Goal: Task Accomplishment & Management: Manage account settings

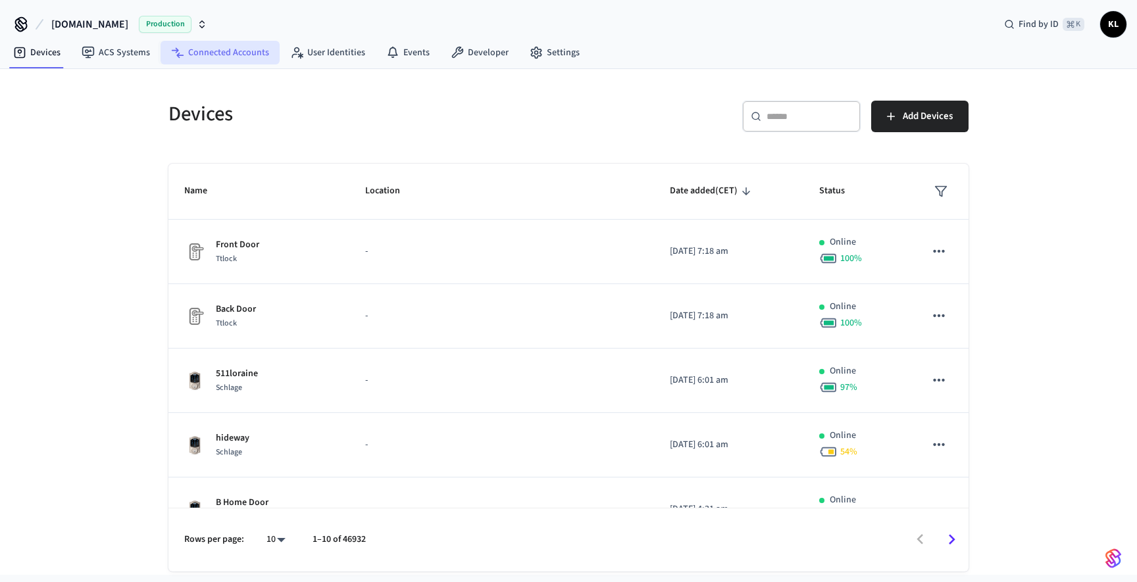
click at [237, 53] on link "Connected Accounts" at bounding box center [220, 53] width 119 height 24
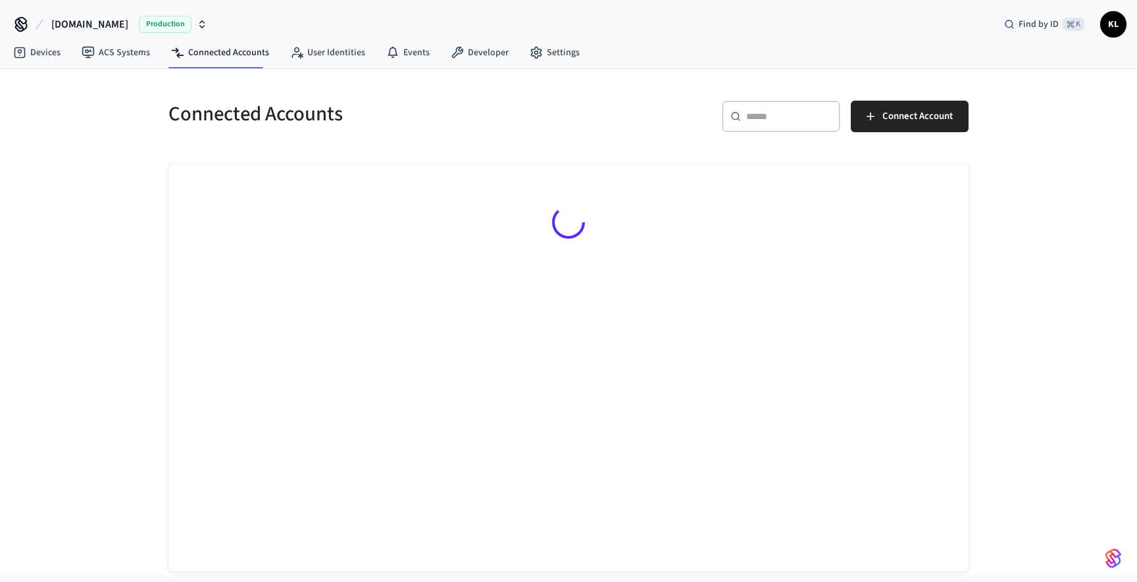
click at [765, 128] on div "​ ​" at bounding box center [781, 117] width 118 height 32
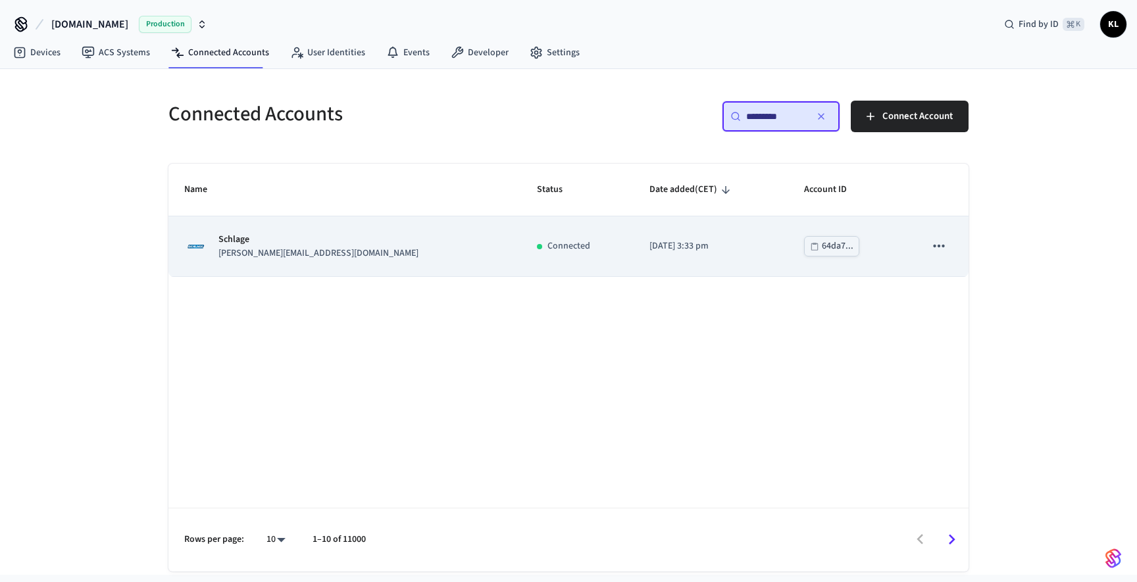
type input "*********"
click at [279, 257] on p "[PERSON_NAME][EMAIL_ADDRESS][DOMAIN_NAME]" at bounding box center [318, 254] width 200 height 14
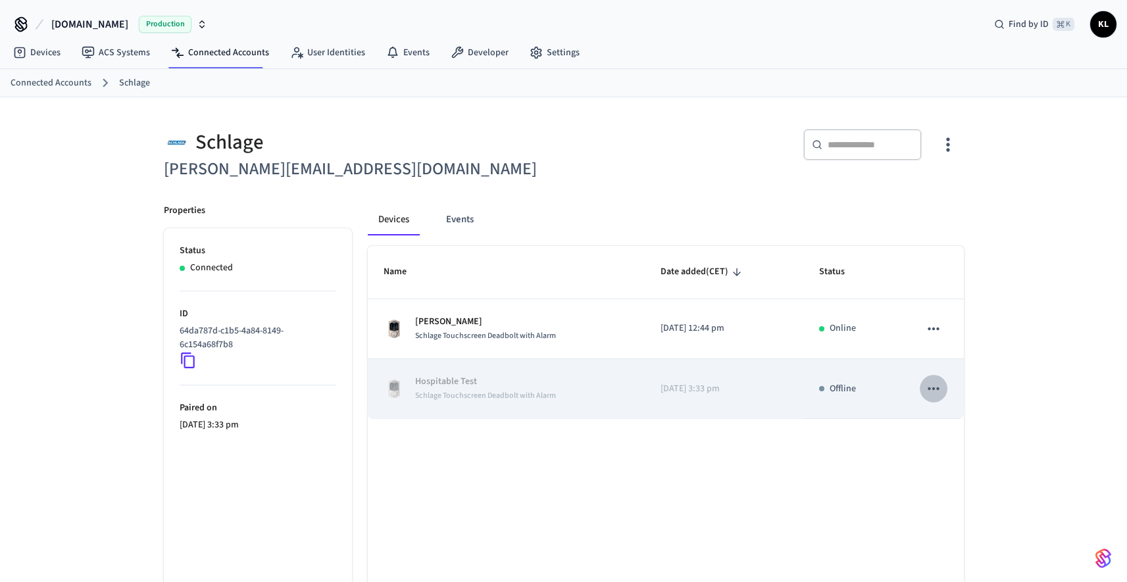
click at [936, 393] on icon "sticky table" at bounding box center [933, 388] width 17 height 17
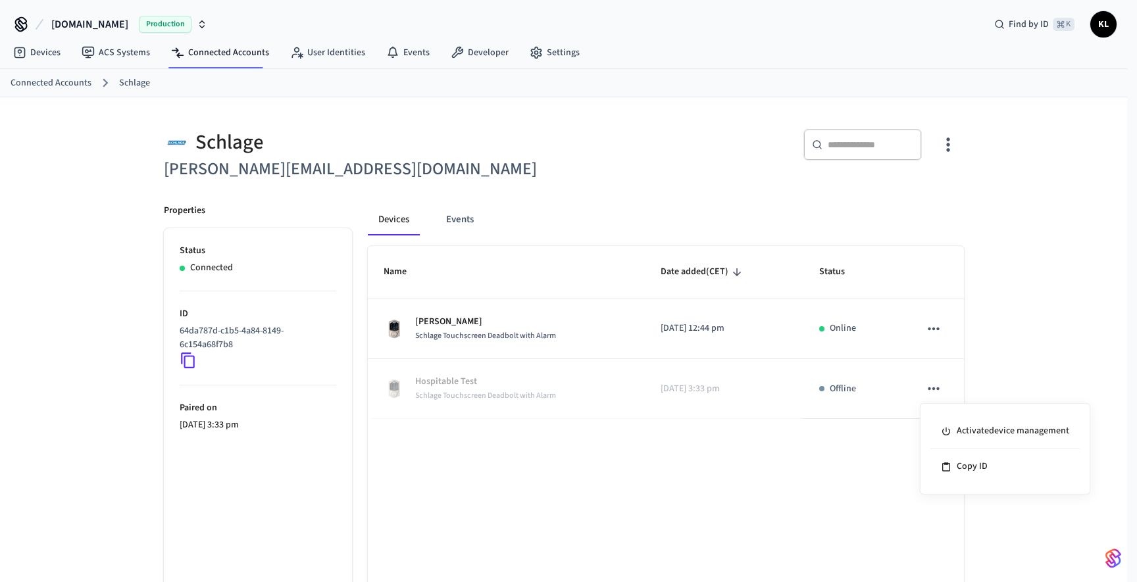
click at [980, 349] on div at bounding box center [568, 291] width 1137 height 582
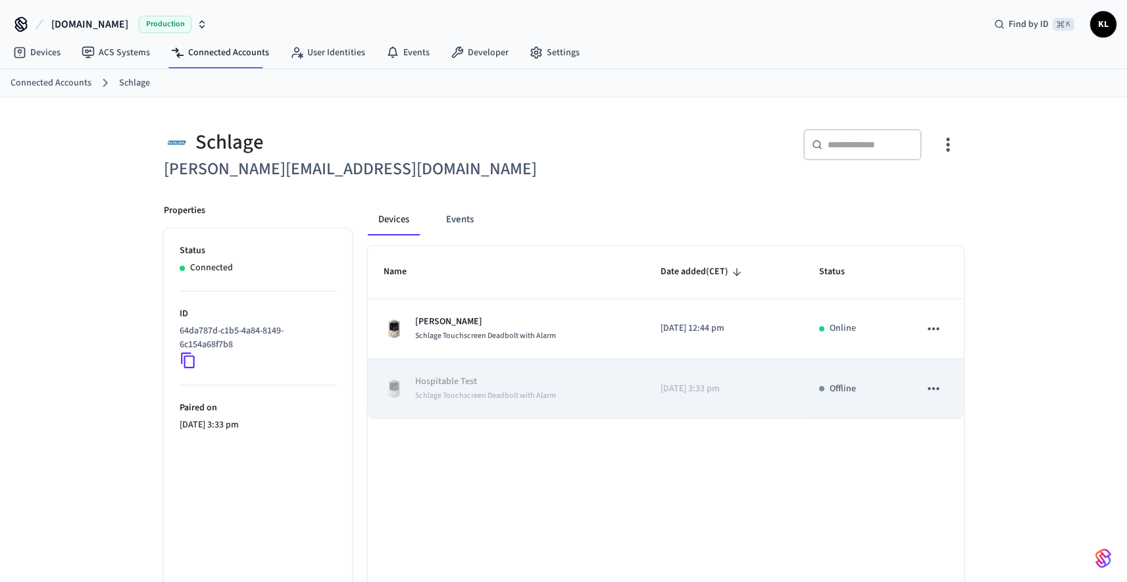
click at [499, 389] on div "Schlage Touchscreen Deadbolt with Alarm" at bounding box center [485, 396] width 141 height 14
click at [462, 399] on span "Schlage Touchscreen Deadbolt with Alarm" at bounding box center [485, 395] width 141 height 11
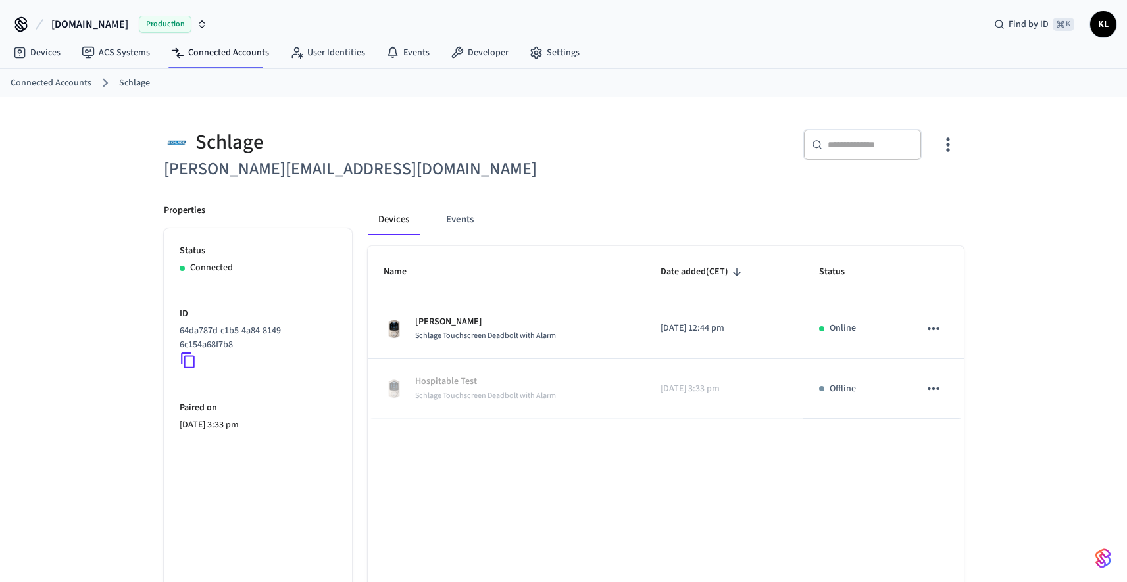
click at [191, 357] on icon at bounding box center [188, 360] width 17 height 17
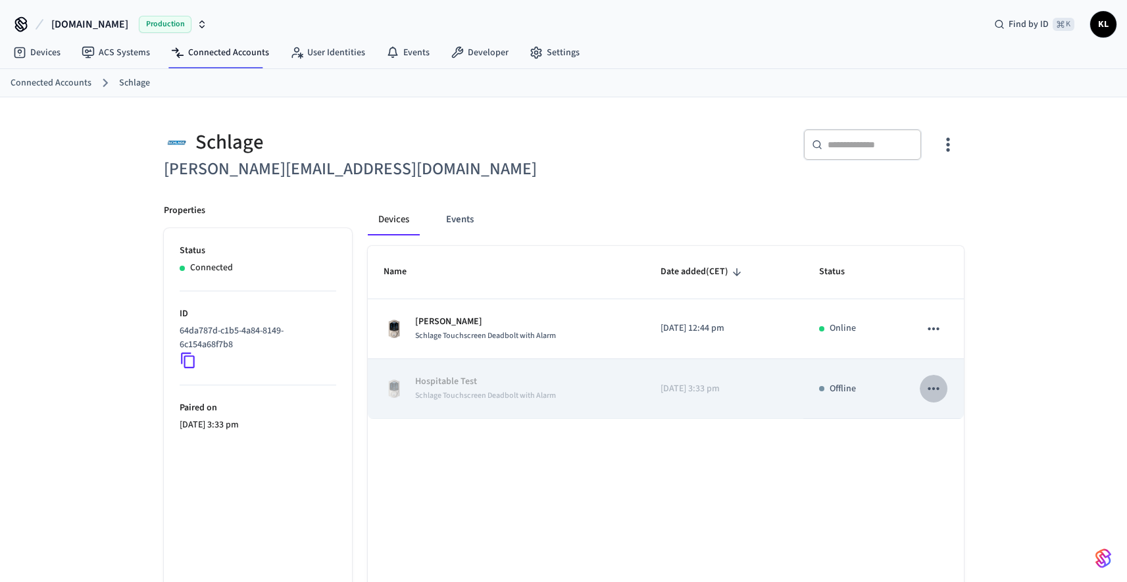
click at [939, 392] on icon "sticky table" at bounding box center [933, 388] width 17 height 17
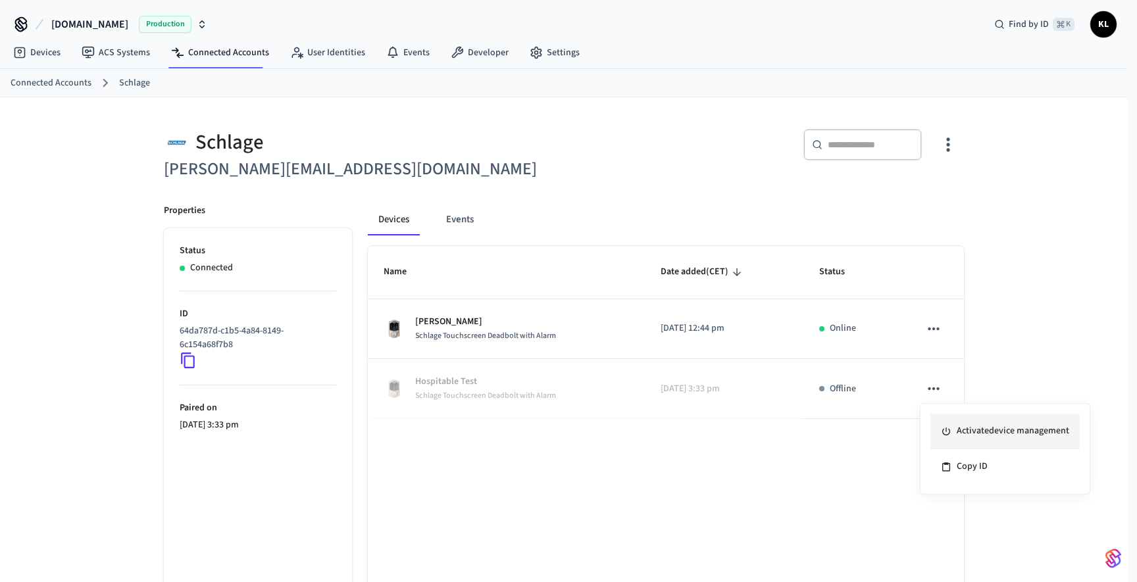
click at [975, 428] on li "Activate device management" at bounding box center [1004, 432] width 149 height 36
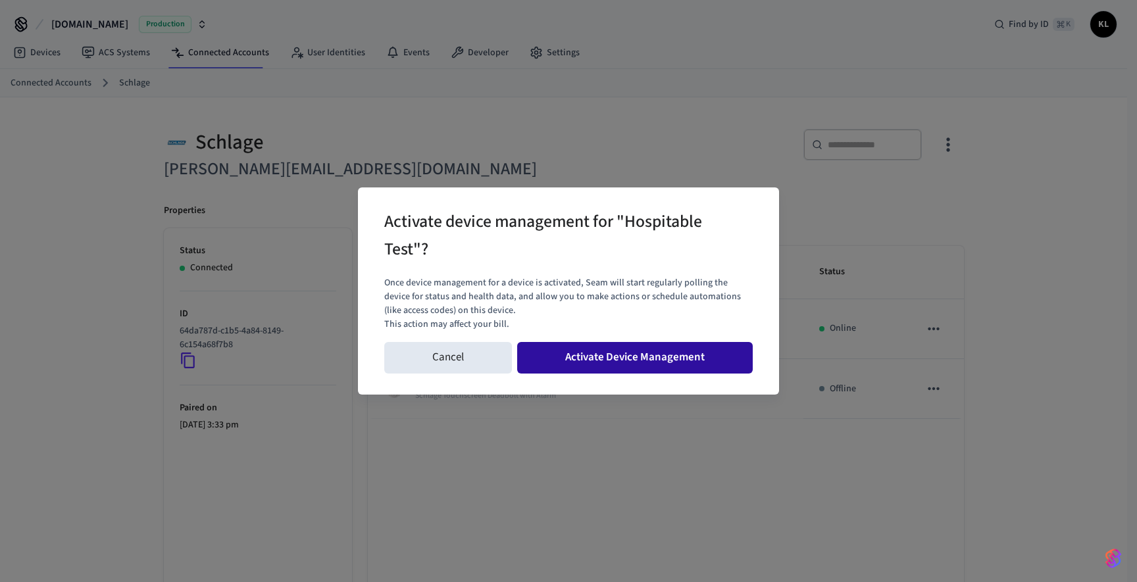
click at [597, 347] on button "Activate Device Management" at bounding box center [635, 358] width 236 height 32
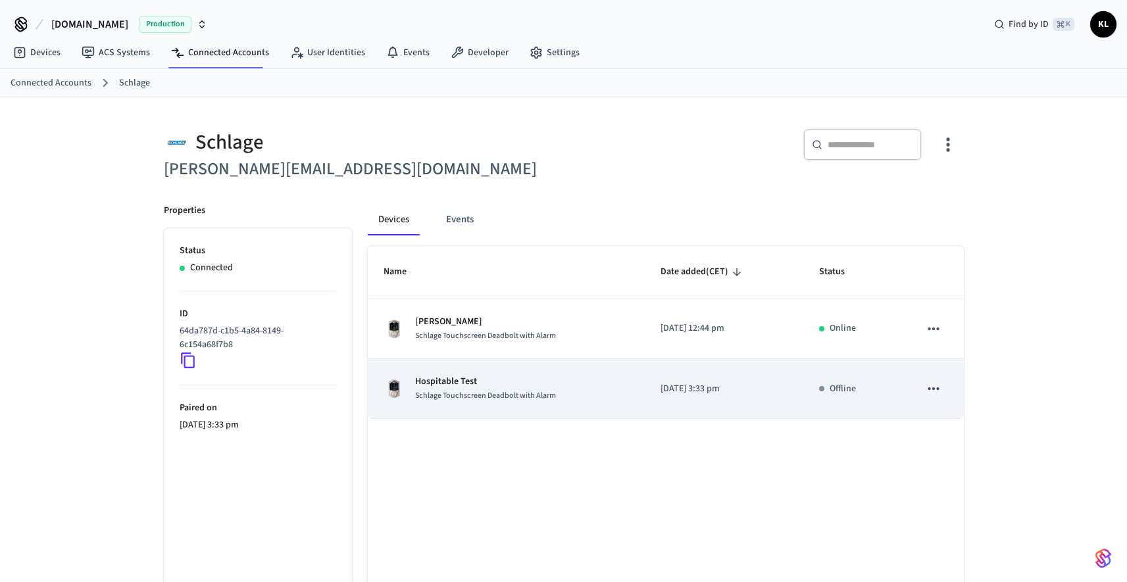
click at [931, 392] on icon "sticky table" at bounding box center [933, 388] width 17 height 17
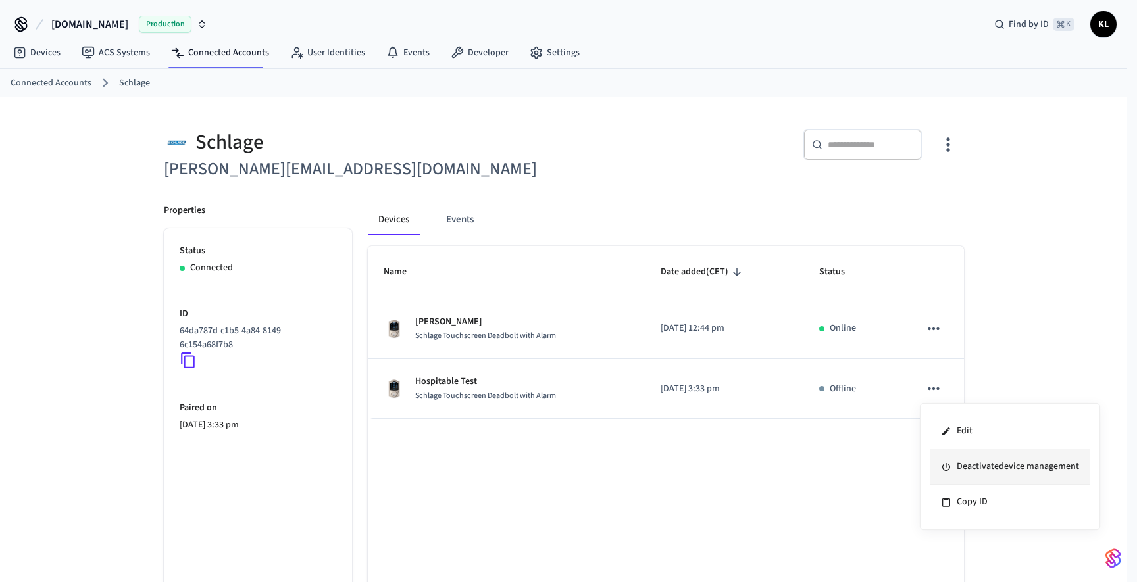
click at [973, 476] on li "Deactivate device management" at bounding box center [1009, 467] width 159 height 36
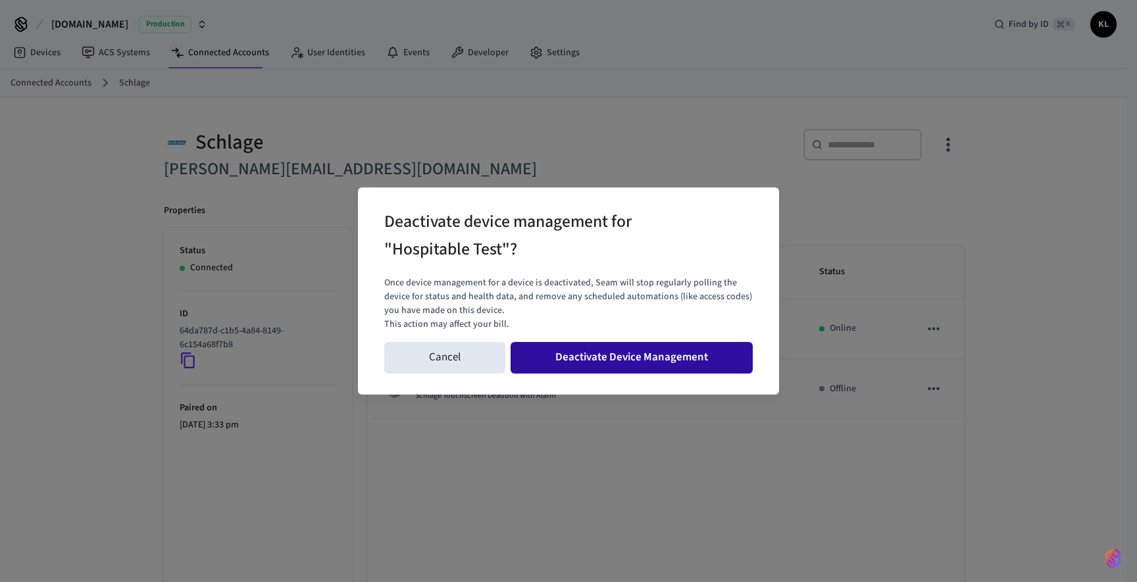
click at [628, 357] on button "Deactivate Device Management" at bounding box center [632, 358] width 242 height 32
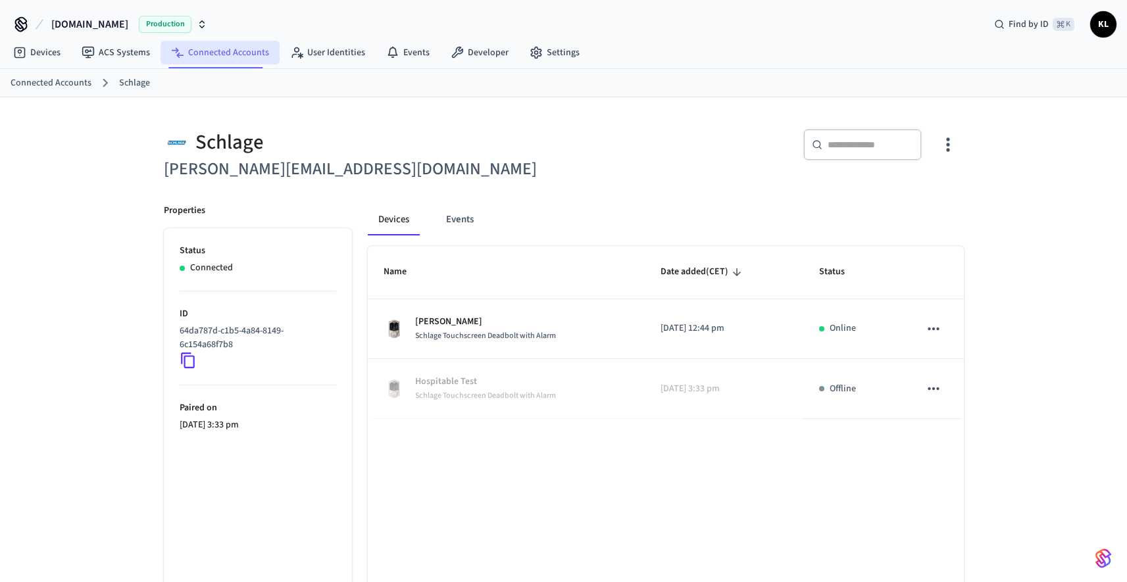
click at [241, 58] on link "Connected Accounts" at bounding box center [220, 53] width 119 height 24
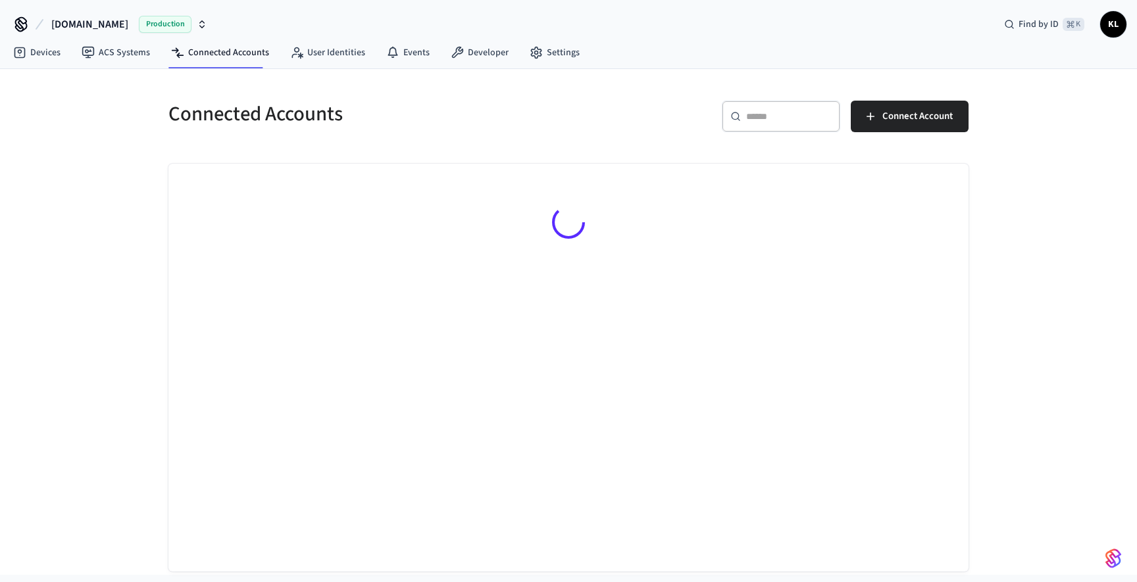
click at [784, 122] on input "text" at bounding box center [789, 116] width 86 height 13
paste input "**********"
type input "**********"
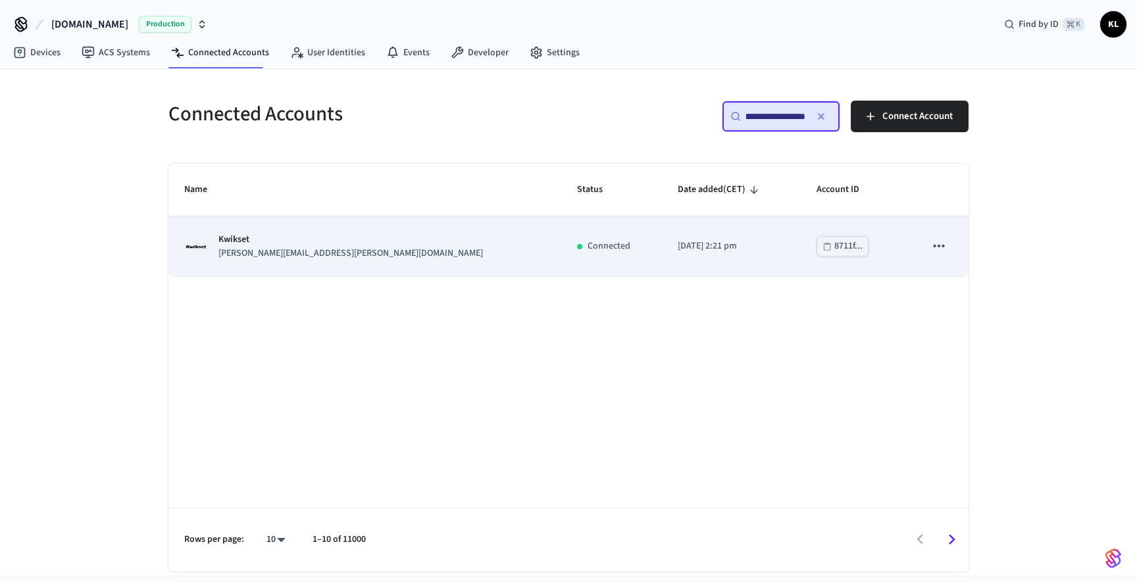
click at [271, 258] on p "[PERSON_NAME][EMAIL_ADDRESS][PERSON_NAME][DOMAIN_NAME]" at bounding box center [350, 254] width 264 height 14
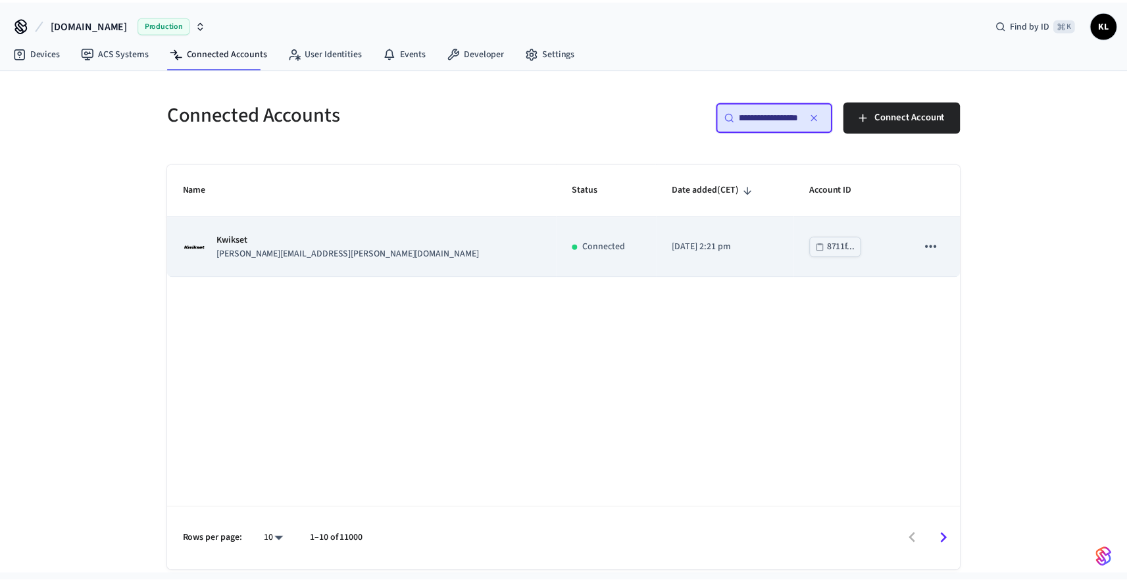
scroll to position [0, 0]
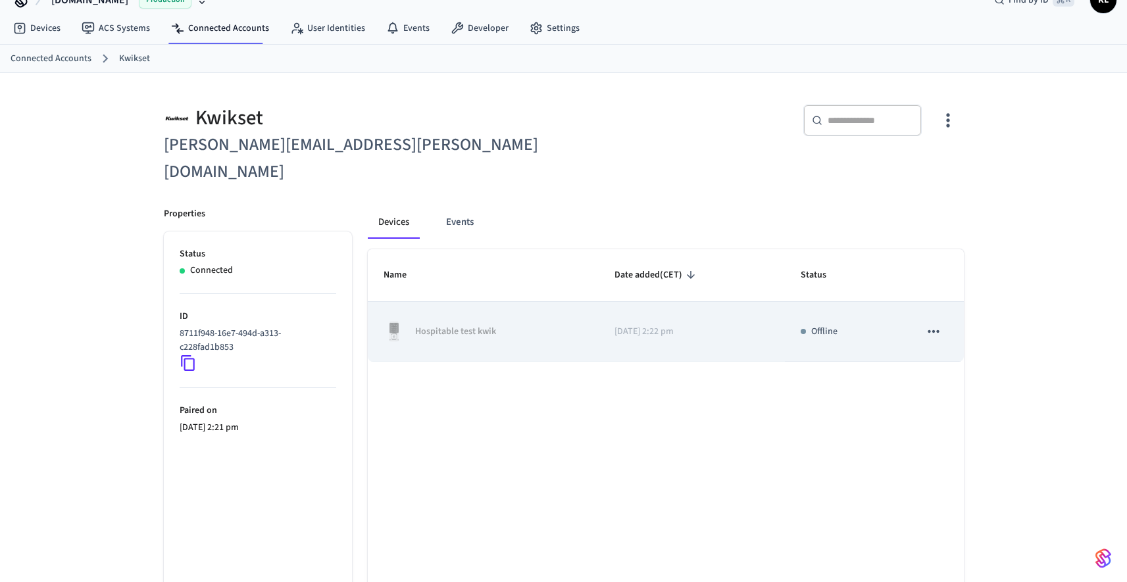
scroll to position [60, 0]
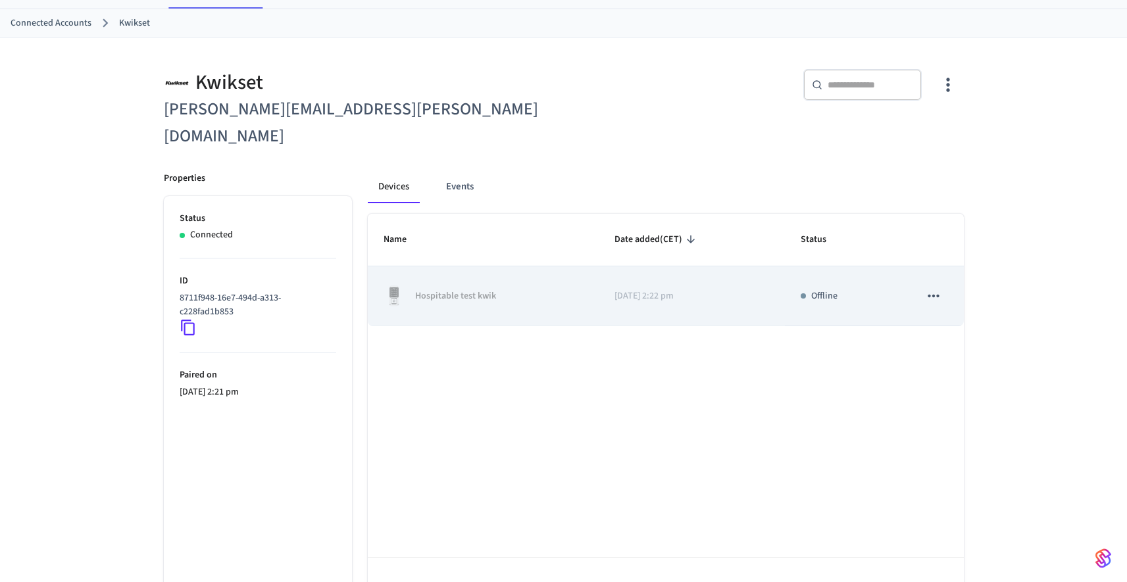
click at [489, 289] on p "Hospitable test kwik" at bounding box center [455, 296] width 81 height 14
drag, startPoint x: 489, startPoint y: 269, endPoint x: 430, endPoint y: 270, distance: 59.2
click at [430, 289] on p "Hospitable test kwik" at bounding box center [455, 296] width 81 height 14
copy p "Hospitable test kwik"
click at [482, 289] on p "Hospitable test kwik" at bounding box center [455, 296] width 81 height 14
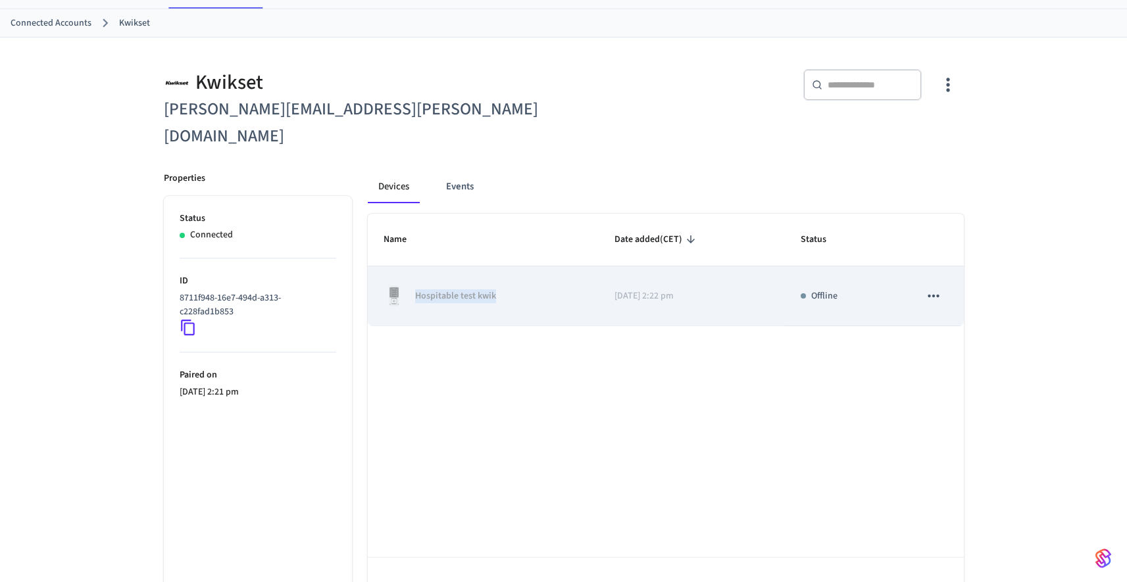
drag, startPoint x: 482, startPoint y: 268, endPoint x: 431, endPoint y: 266, distance: 51.4
click at [432, 289] on p "Hospitable test kwik" at bounding box center [455, 296] width 81 height 14
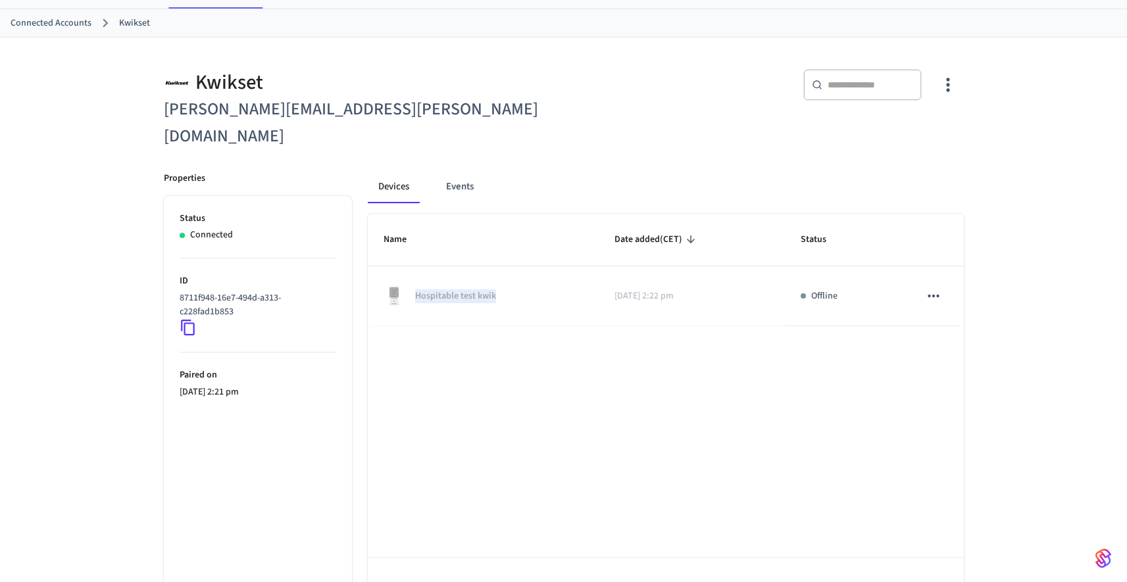
click at [187, 319] on icon at bounding box center [188, 327] width 17 height 17
click at [186, 319] on icon at bounding box center [188, 327] width 17 height 17
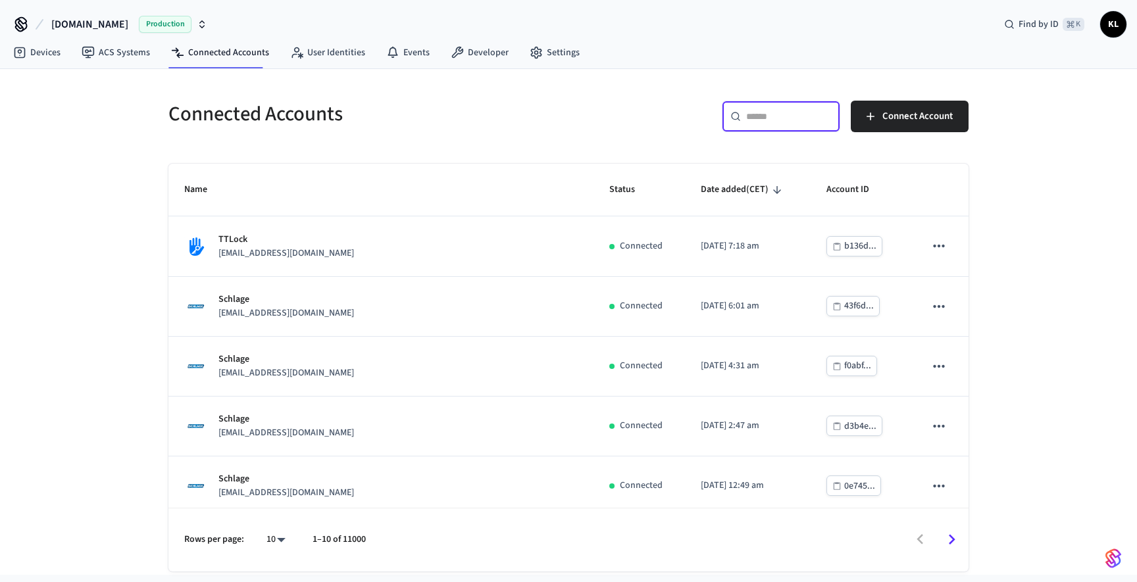
click at [766, 114] on input "text" at bounding box center [789, 116] width 86 height 13
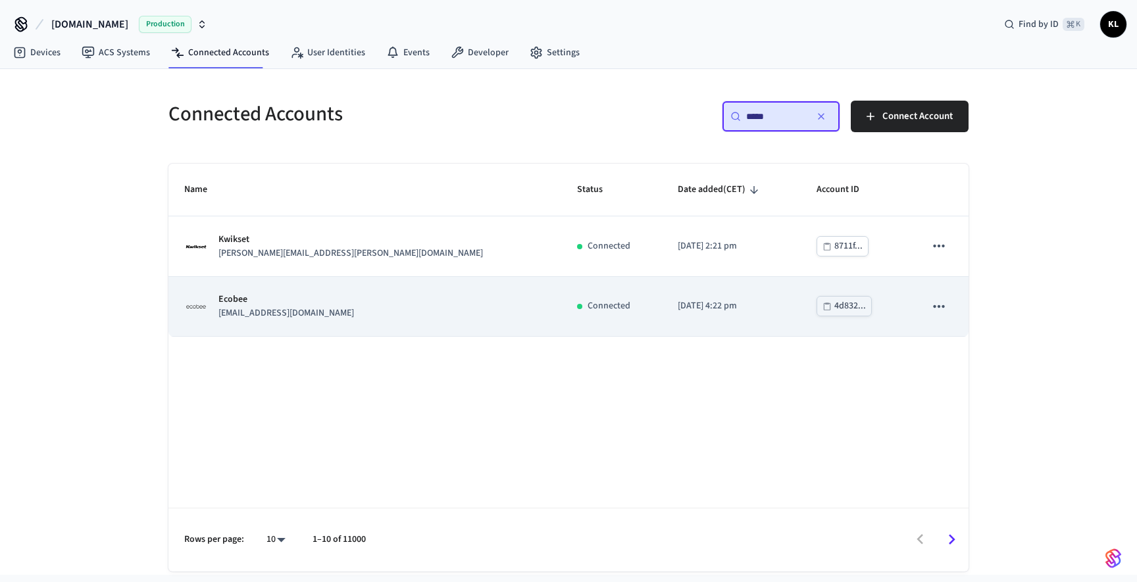
type input "*****"
click at [309, 291] on td "Ecobee [EMAIL_ADDRESS][DOMAIN_NAME]" at bounding box center [364, 307] width 393 height 60
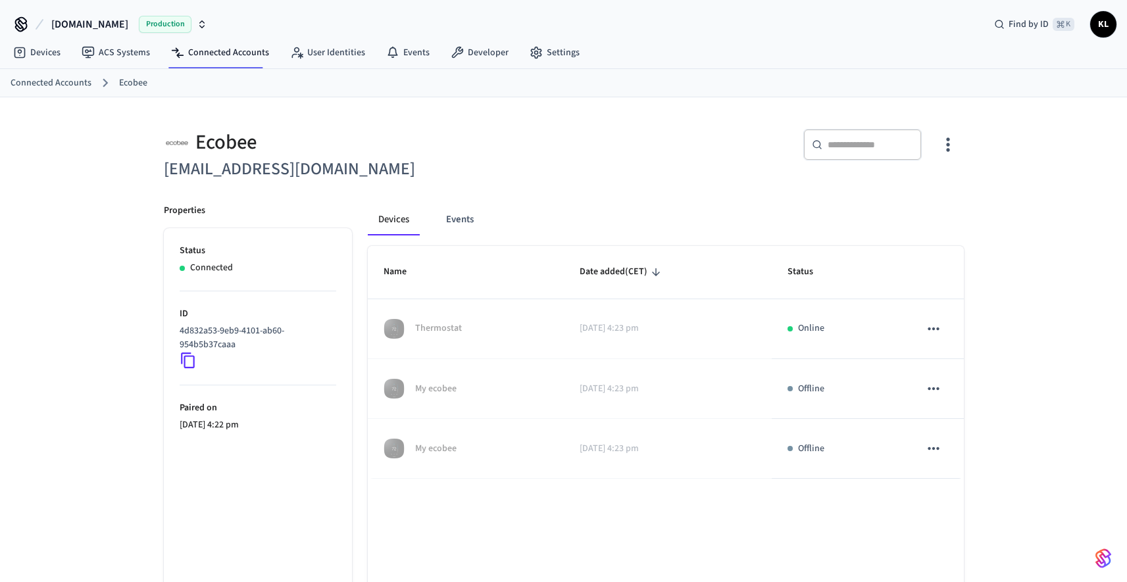
click at [270, 172] on h6 "[EMAIL_ADDRESS][DOMAIN_NAME]" at bounding box center [360, 169] width 392 height 27
click at [187, 361] on icon at bounding box center [188, 360] width 17 height 17
click at [243, 63] on link "Connected Accounts" at bounding box center [220, 53] width 119 height 24
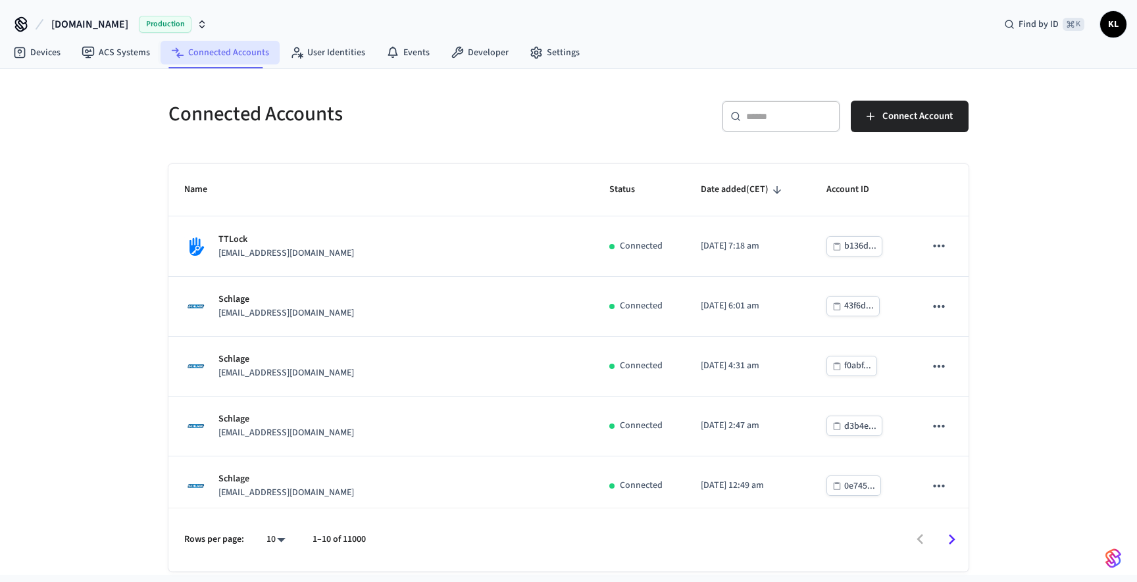
click at [237, 56] on link "Connected Accounts" at bounding box center [220, 53] width 119 height 24
click at [757, 112] on input "text" at bounding box center [789, 116] width 86 height 13
paste input "**********"
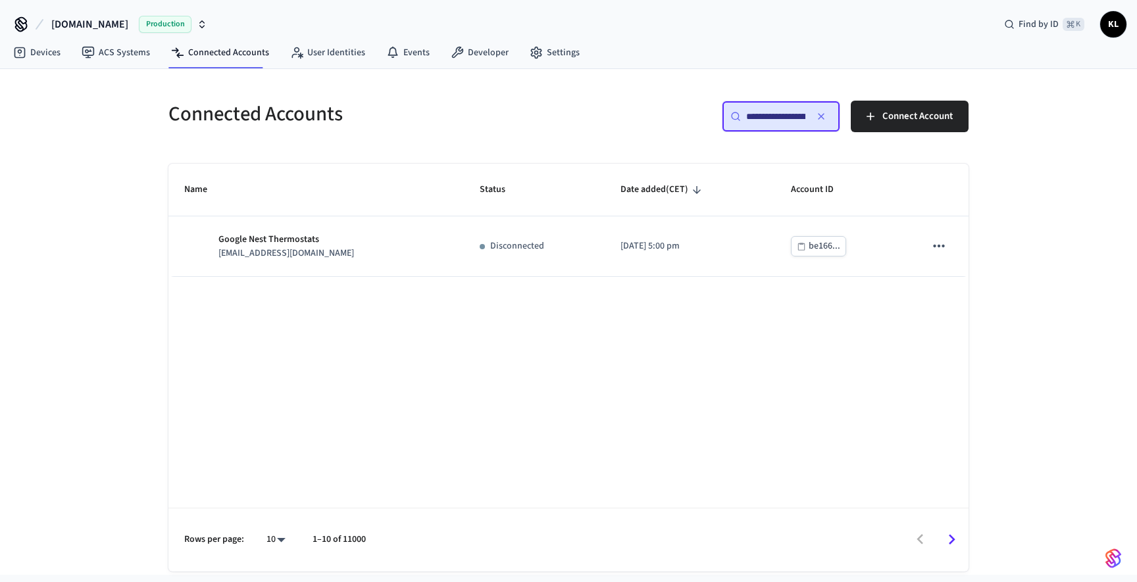
scroll to position [0, 47]
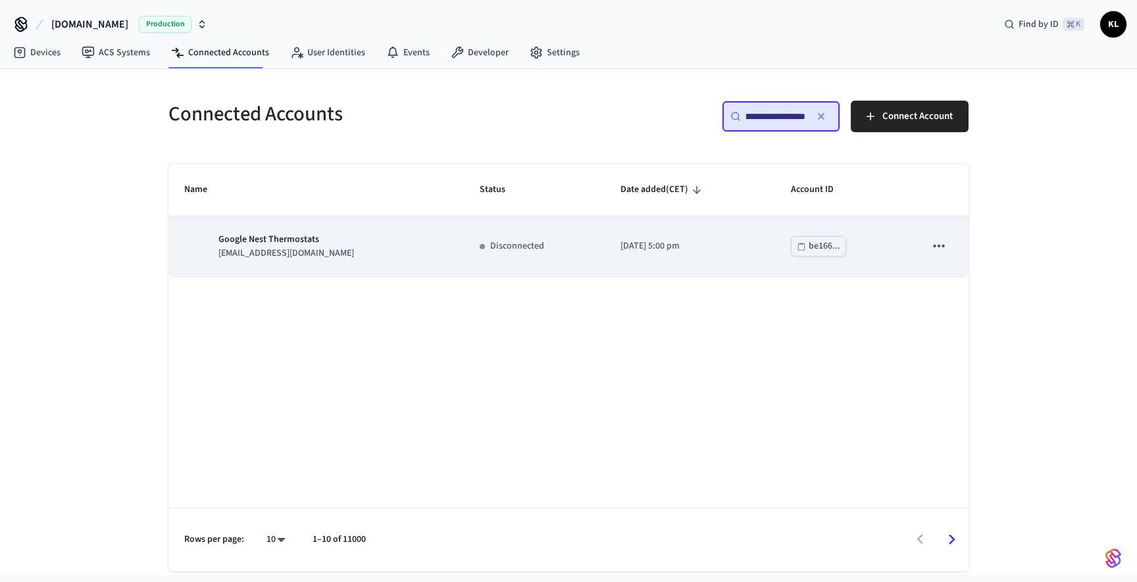
type input "**********"
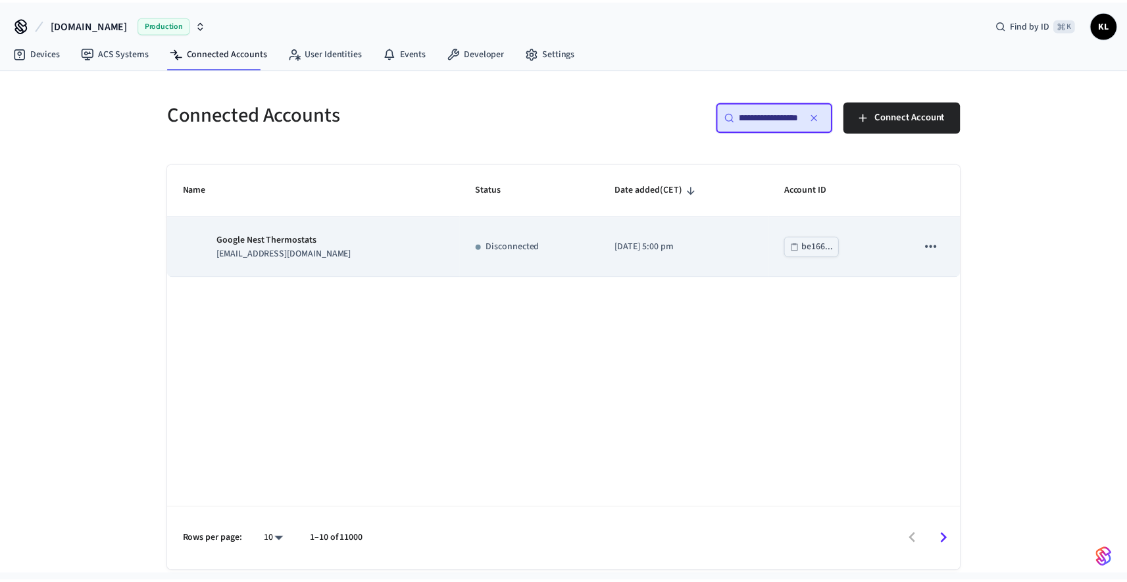
scroll to position [0, 0]
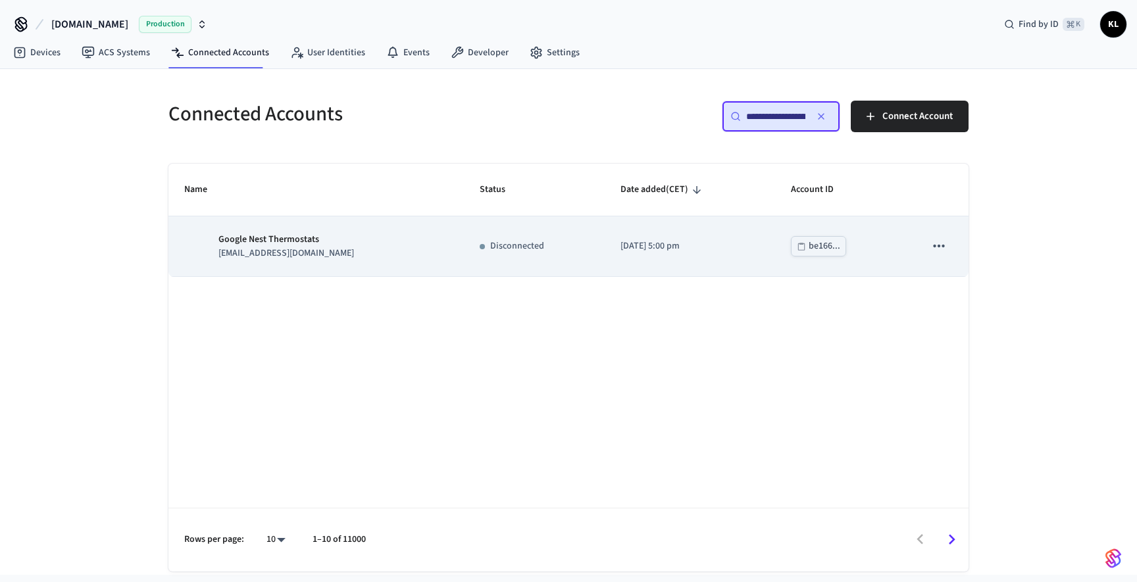
click at [301, 262] on td "Google Nest Thermostats [EMAIL_ADDRESS][DOMAIN_NAME]" at bounding box center [315, 246] width 295 height 60
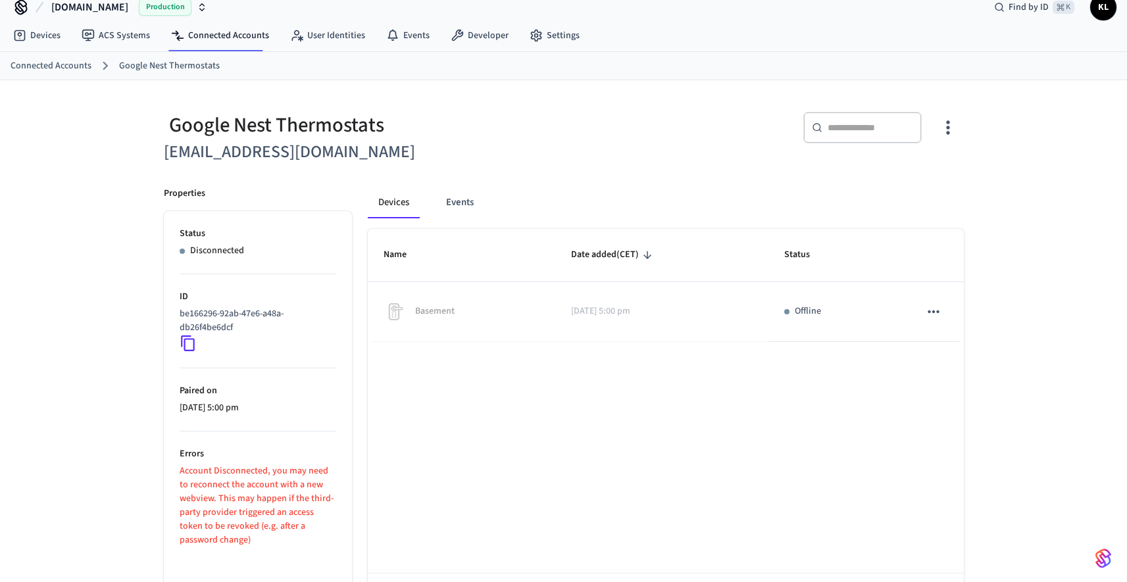
scroll to position [72, 0]
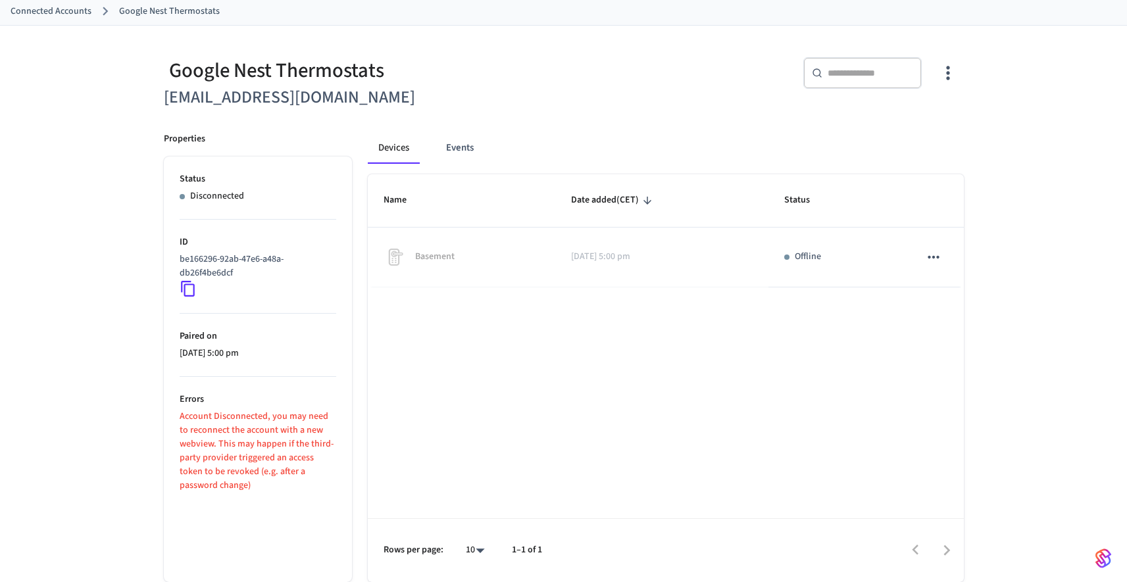
click at [184, 289] on icon at bounding box center [188, 289] width 14 height 16
click at [302, 100] on h6 "[EMAIL_ADDRESS][DOMAIN_NAME]" at bounding box center [360, 97] width 392 height 27
copy div "[EMAIL_ADDRESS][DOMAIN_NAME]"
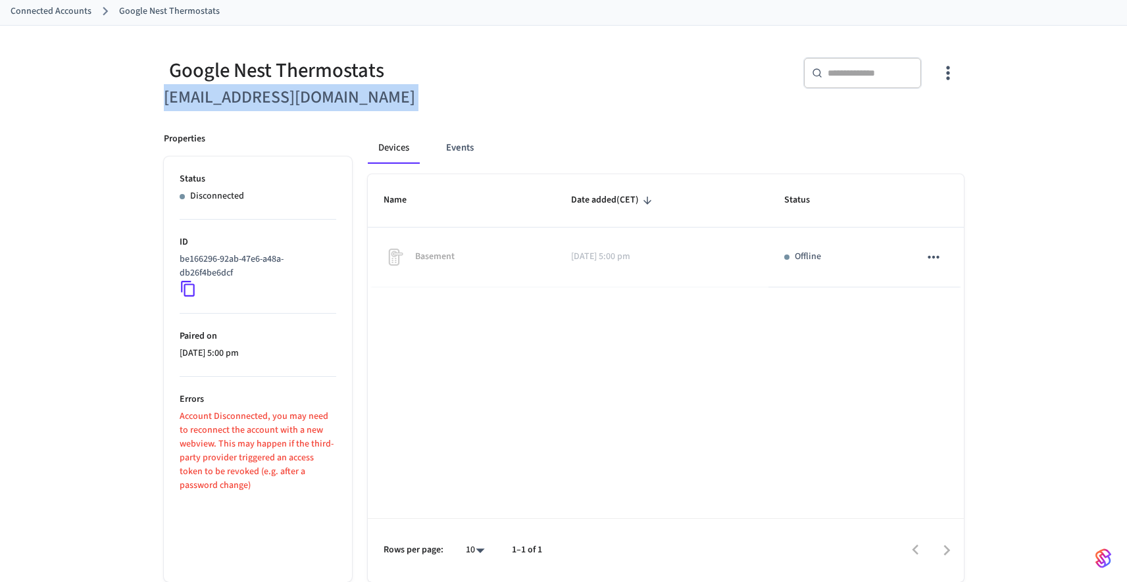
click at [186, 291] on icon at bounding box center [188, 288] width 17 height 17
click at [186, 288] on icon at bounding box center [188, 288] width 17 height 17
click at [193, 284] on icon at bounding box center [188, 288] width 17 height 17
click at [187, 288] on icon at bounding box center [188, 288] width 17 height 17
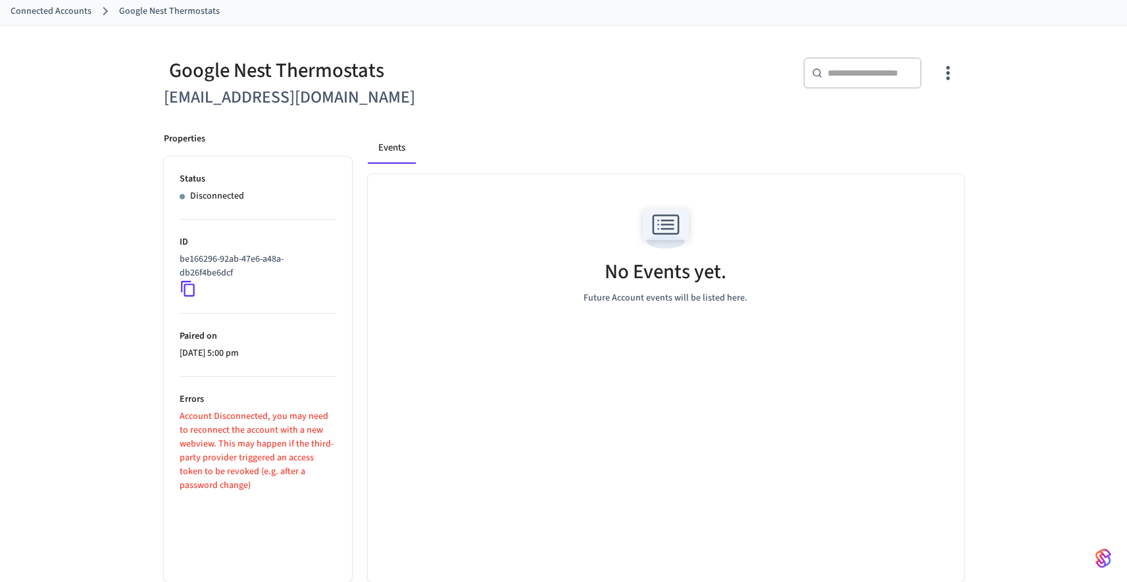
click at [449, 61] on div "Google Nest Thermostats" at bounding box center [360, 70] width 392 height 27
